Goal: Transaction & Acquisition: Purchase product/service

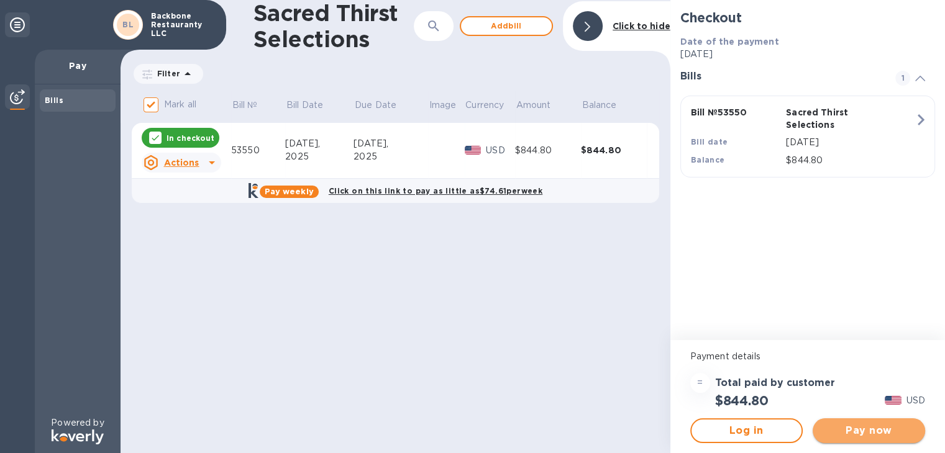
click at [842, 435] on span "Pay now" at bounding box center [868, 431] width 93 height 15
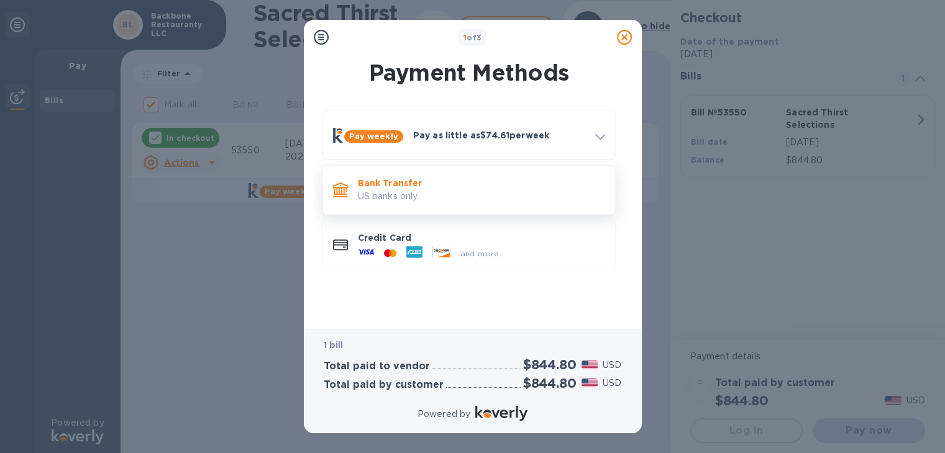
click at [402, 186] on p "Bank Transfer" at bounding box center [481, 183] width 247 height 12
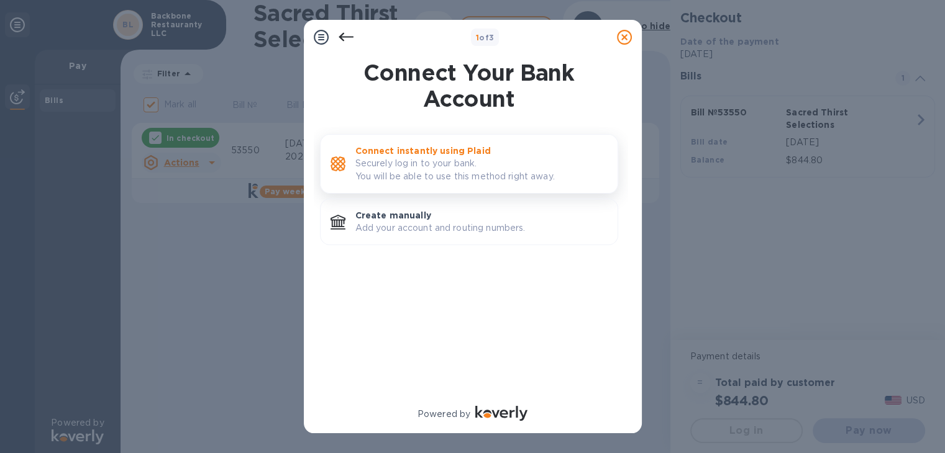
click at [445, 157] on p "Securely log in to your bank. You will be able to use this method right away." at bounding box center [481, 170] width 252 height 26
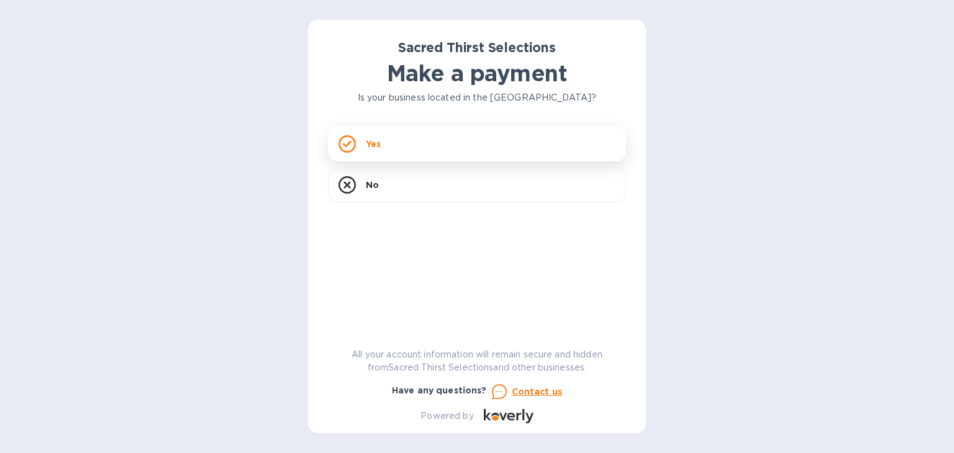
click at [385, 147] on div "Yes" at bounding box center [477, 144] width 298 height 35
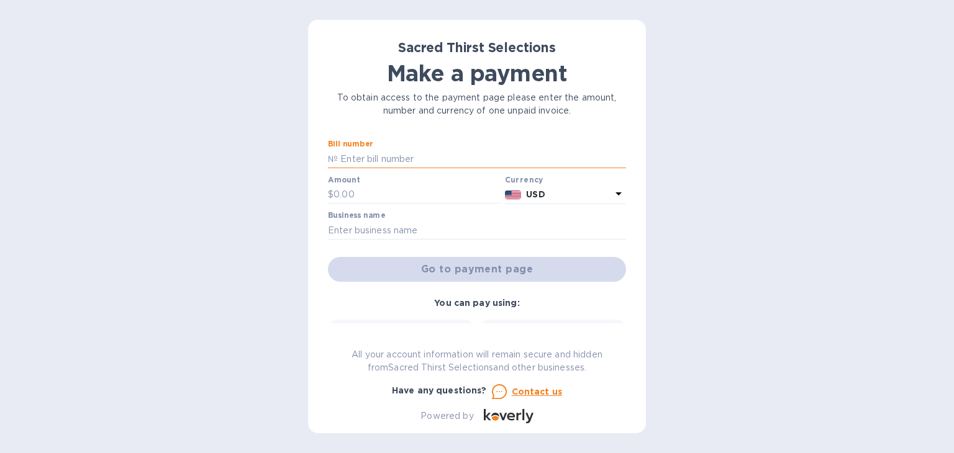
click at [422, 153] on input "text" at bounding box center [482, 159] width 288 height 19
click at [394, 192] on input "text" at bounding box center [416, 195] width 166 height 19
click at [410, 189] on input "text" at bounding box center [416, 195] width 166 height 19
click at [420, 155] on input "text" at bounding box center [482, 159] width 288 height 19
type input "53550"
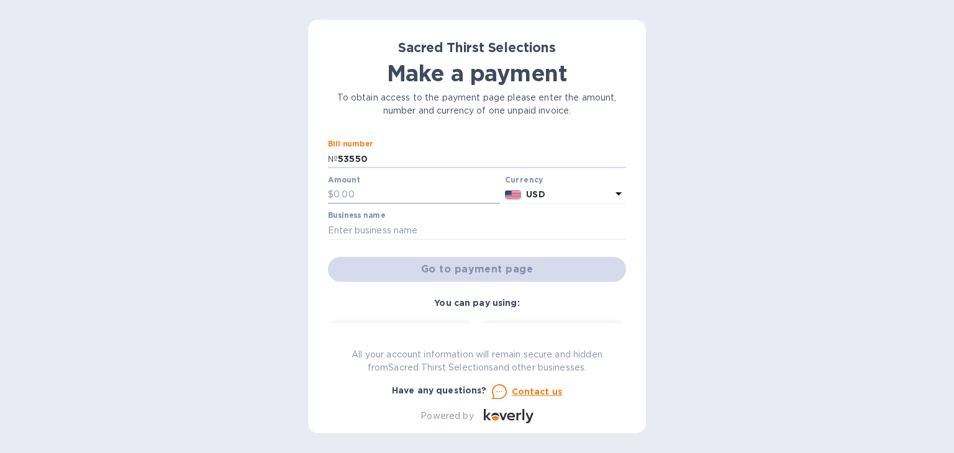
click at [392, 199] on input "text" at bounding box center [416, 195] width 166 height 19
paste input "844.80"
type input "844.80"
click at [363, 296] on div "You can pay using: Bank transfer (for US banks) Free Credit card and more... Pa…" at bounding box center [477, 380] width 308 height 177
click at [376, 224] on input "text" at bounding box center [477, 230] width 298 height 19
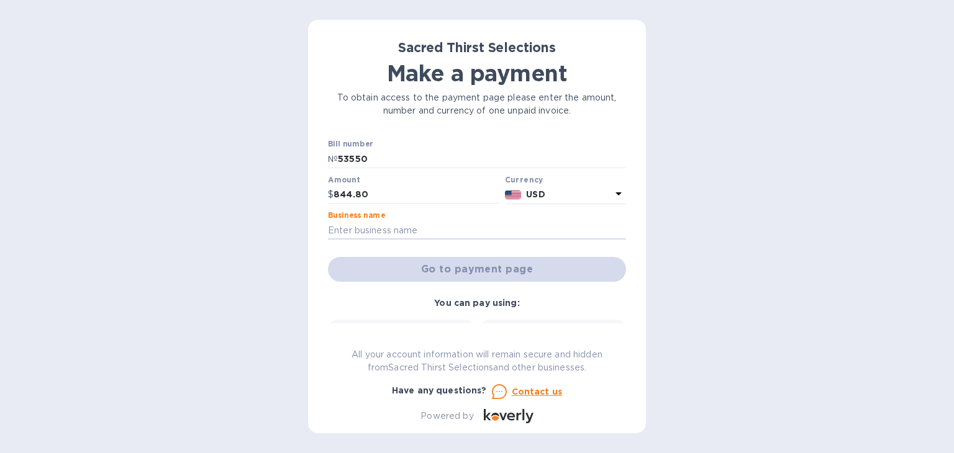
type input "Backbone Restauranty LLC"
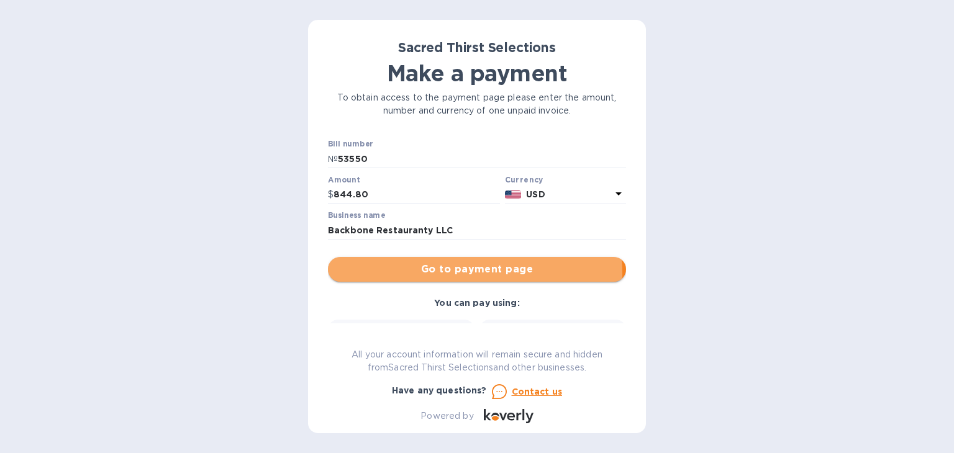
click at [466, 273] on span "Go to payment page" at bounding box center [477, 269] width 278 height 15
